Goal: Check status: Check status

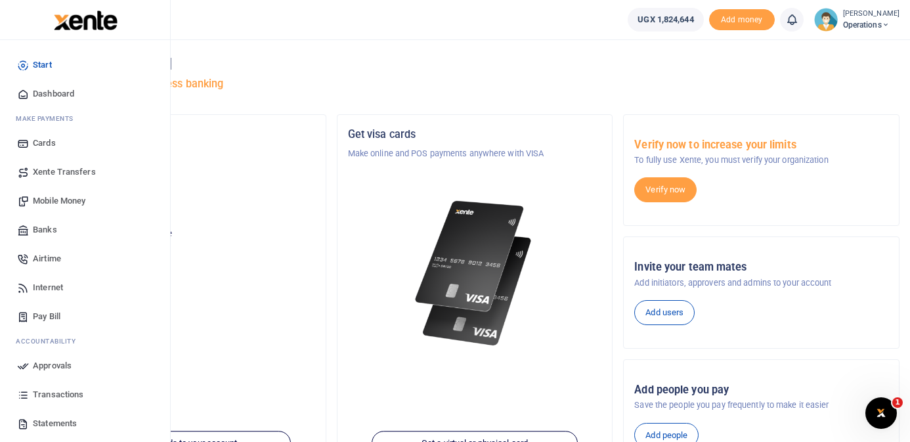
click at [68, 91] on span "Dashboard" at bounding box center [53, 93] width 41 height 13
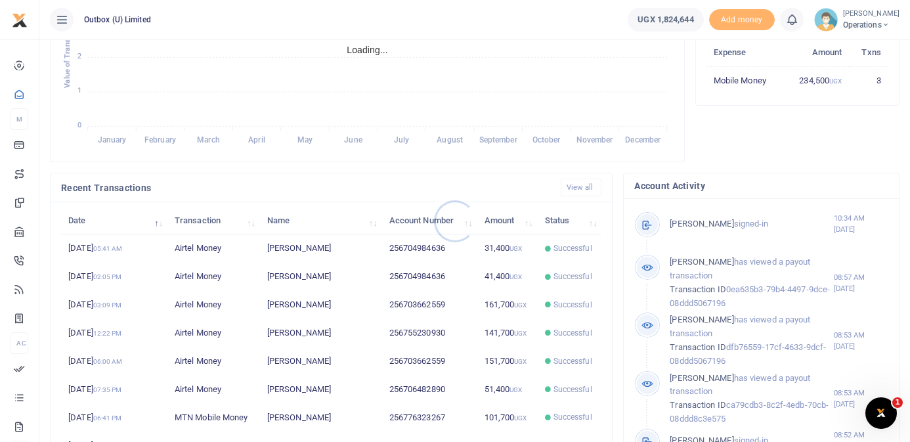
scroll to position [278, 0]
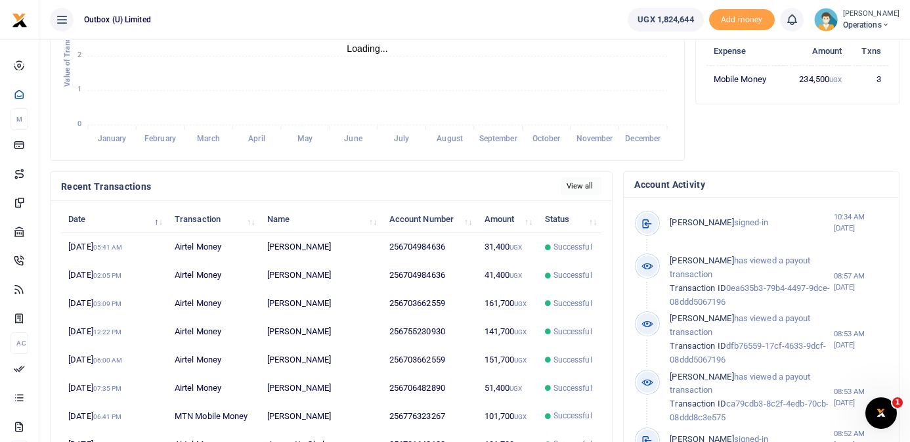
click at [582, 185] on link "View all" at bounding box center [581, 186] width 41 height 18
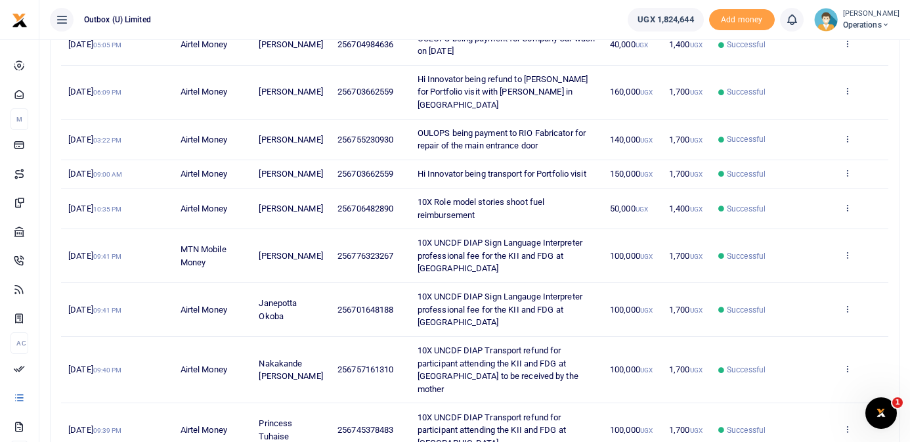
scroll to position [367, 0]
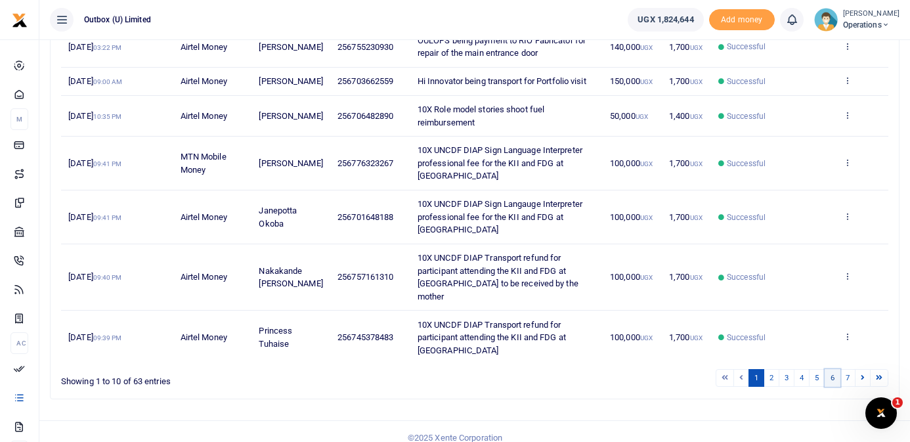
click at [833, 369] on link "6" at bounding box center [832, 378] width 16 height 18
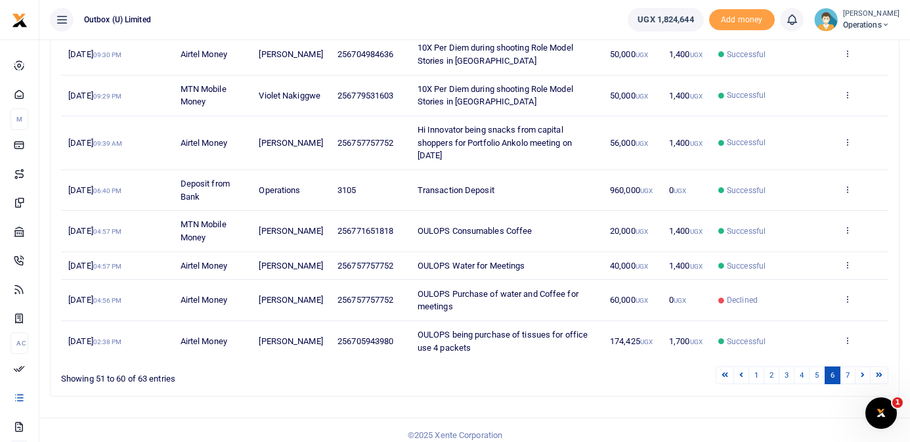
scroll to position [295, 0]
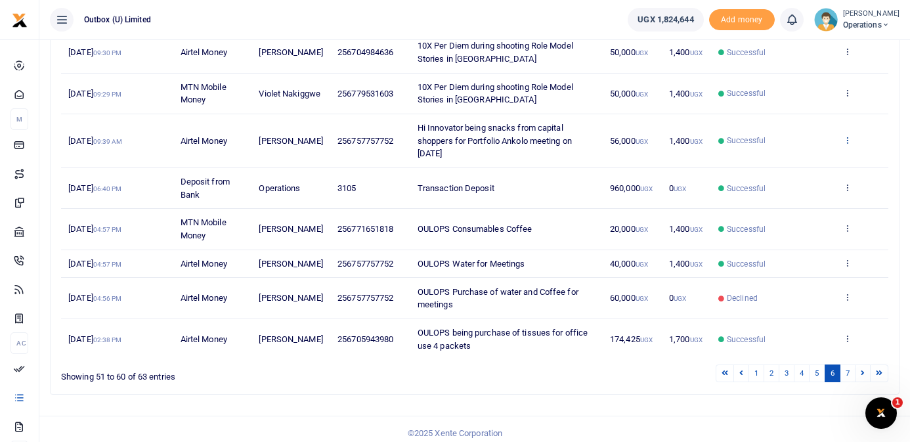
click at [851, 137] on icon at bounding box center [847, 139] width 9 height 9
click at [805, 162] on link "View details" at bounding box center [800, 162] width 104 height 18
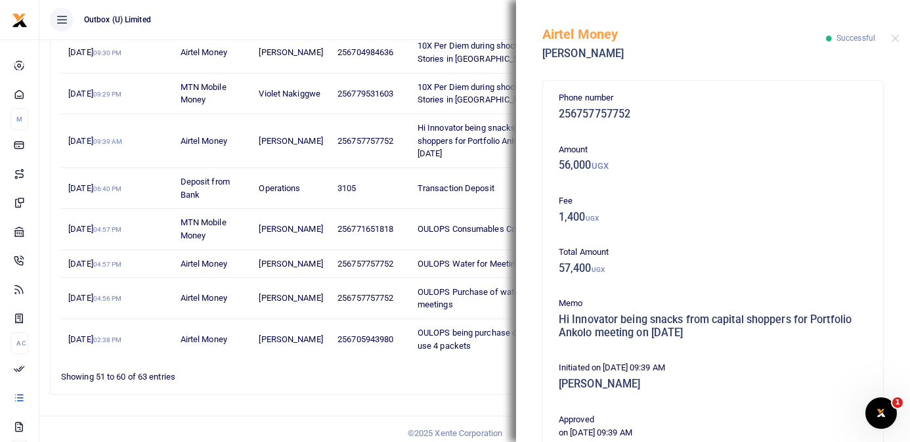
scroll to position [269, 0]
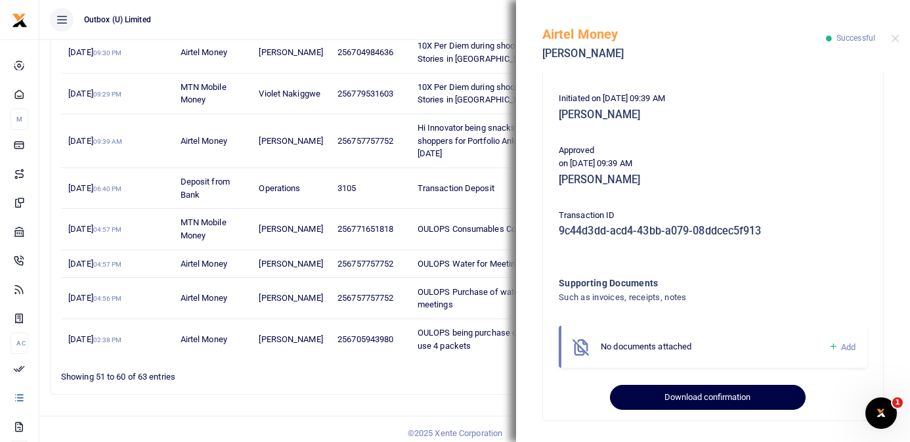
click at [714, 393] on button "Download confirmation" at bounding box center [707, 397] width 195 height 25
